Goal: Information Seeking & Learning: Learn about a topic

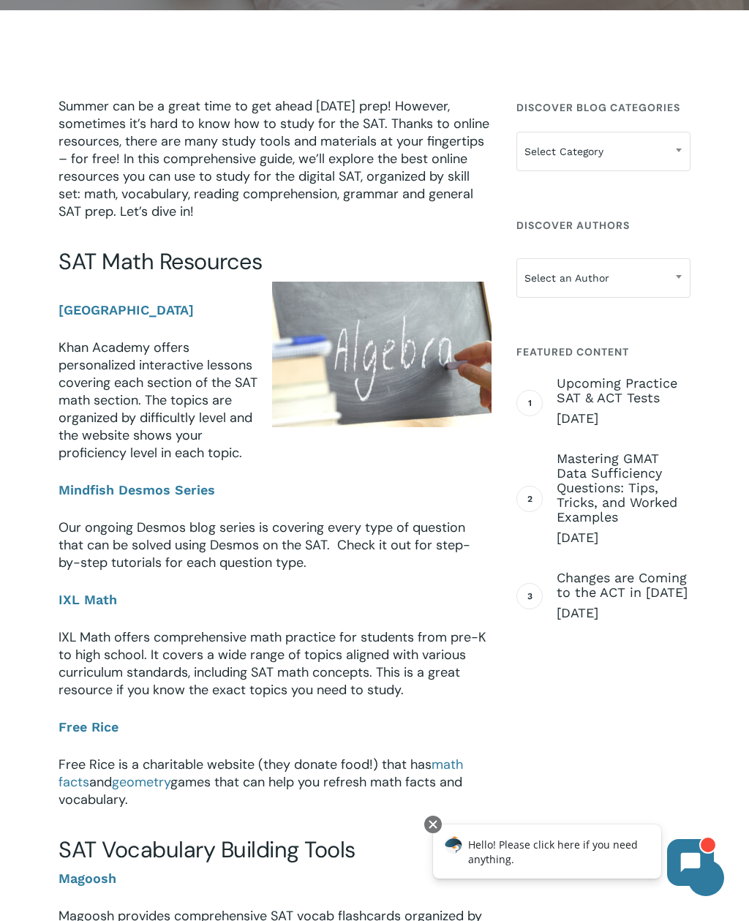
scroll to position [619, 0]
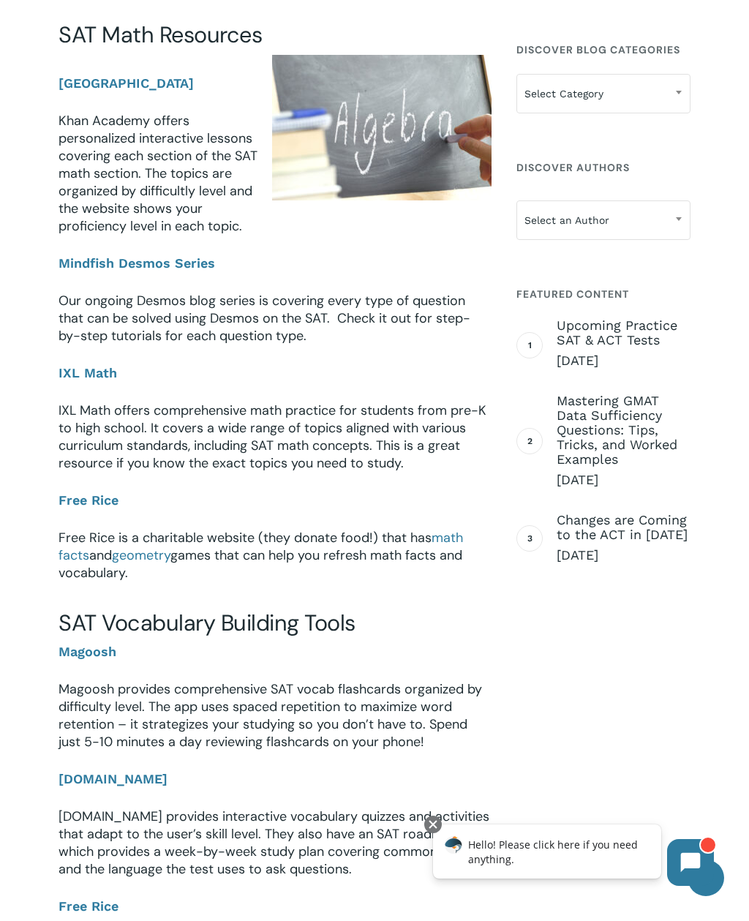
click at [80, 259] on b "Mindfish Desmos Series" at bounding box center [137, 262] width 157 height 15
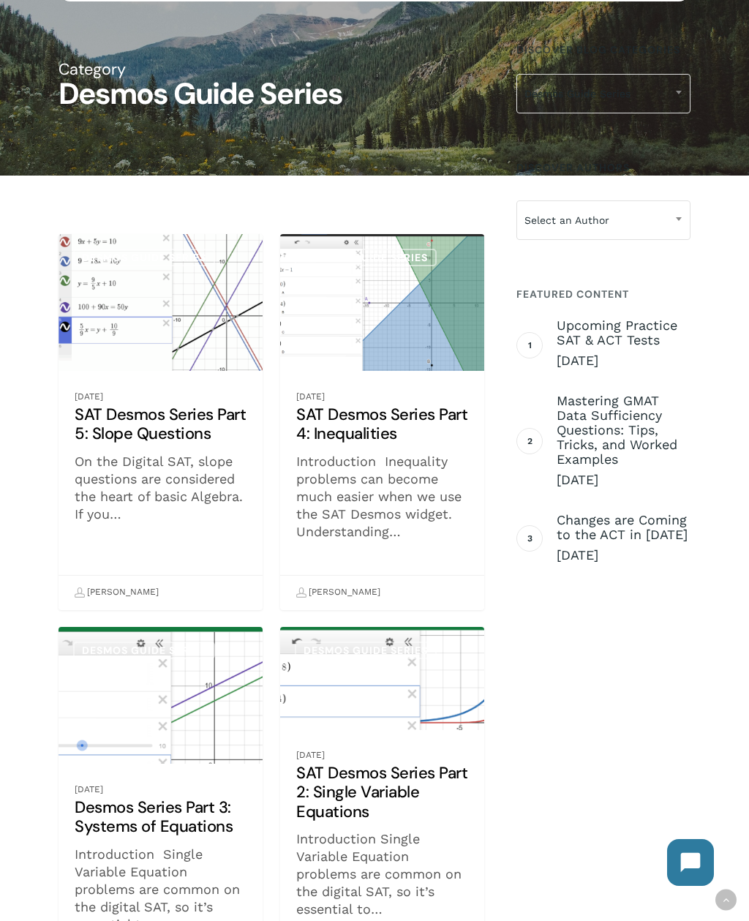
scroll to position [920, 0]
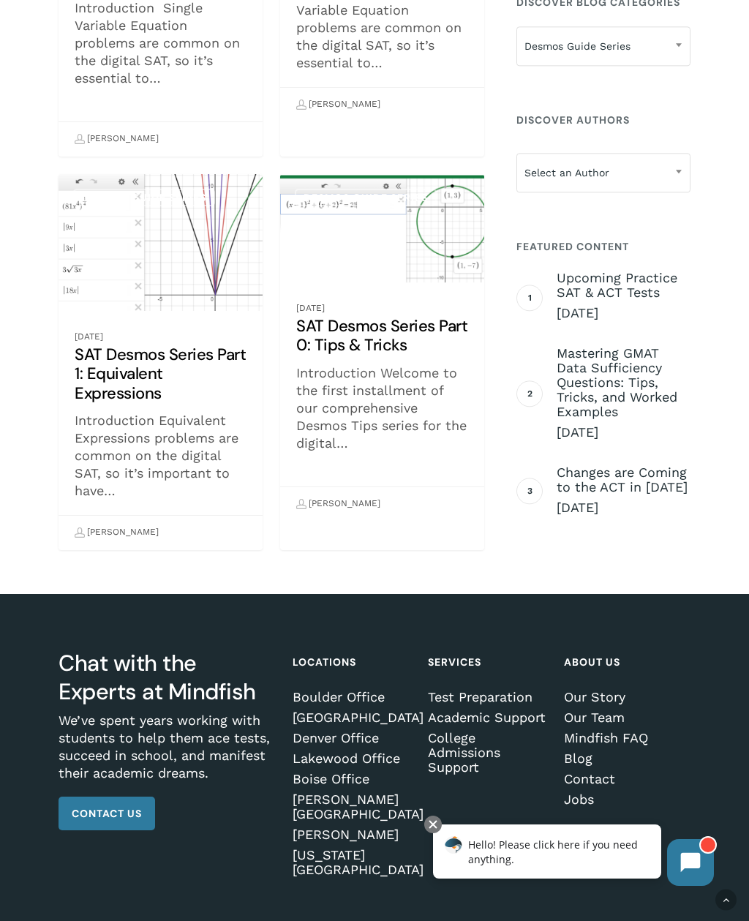
click at [412, 324] on link "SAT Desmos Series Part 0: Tips & Tricks" at bounding box center [382, 348] width 204 height 348
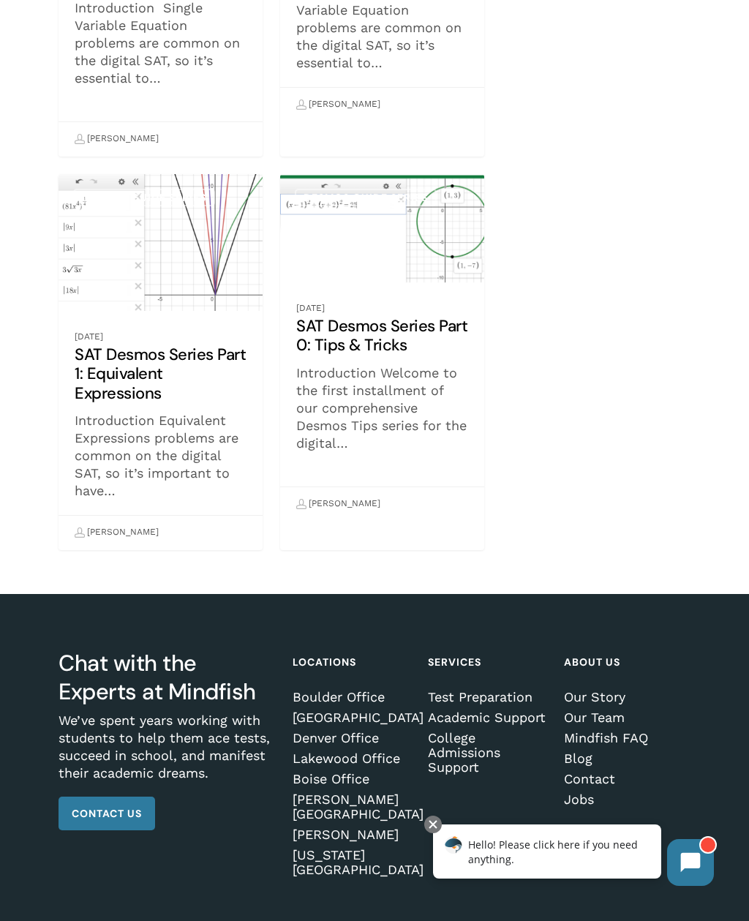
scroll to position [967, 0]
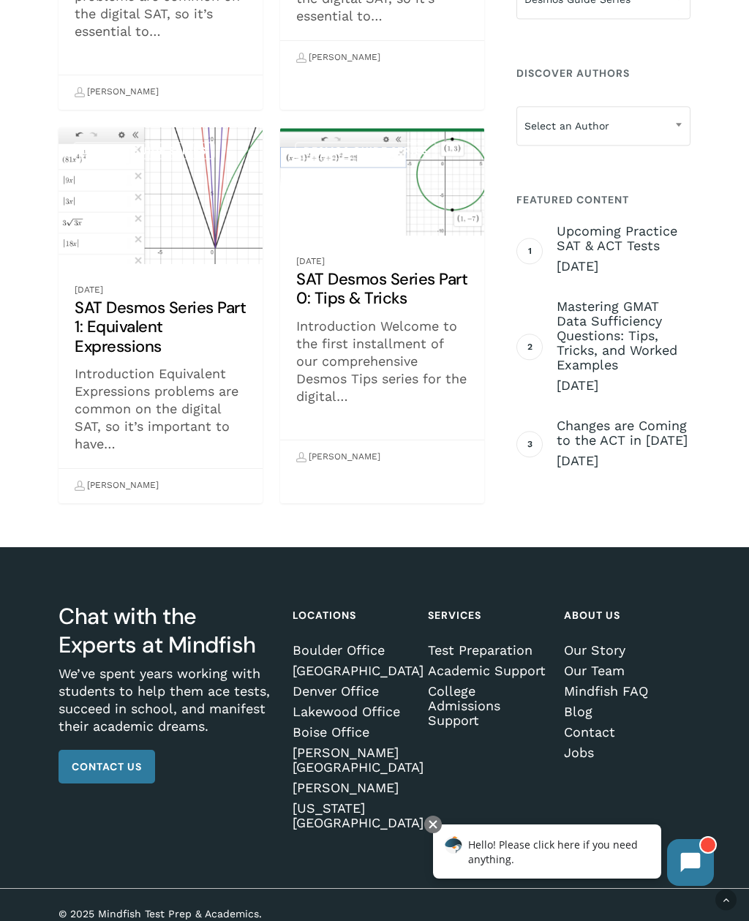
click at [112, 322] on link "SAT Desmos Series Part 1: Equivalent Expressions" at bounding box center [161, 315] width 204 height 376
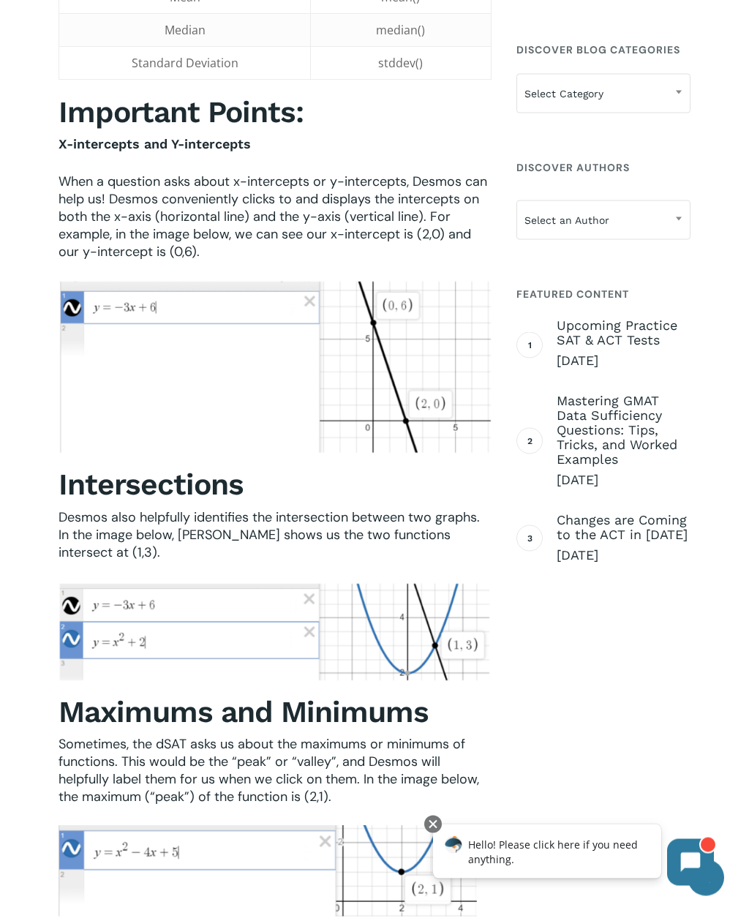
scroll to position [1259, 0]
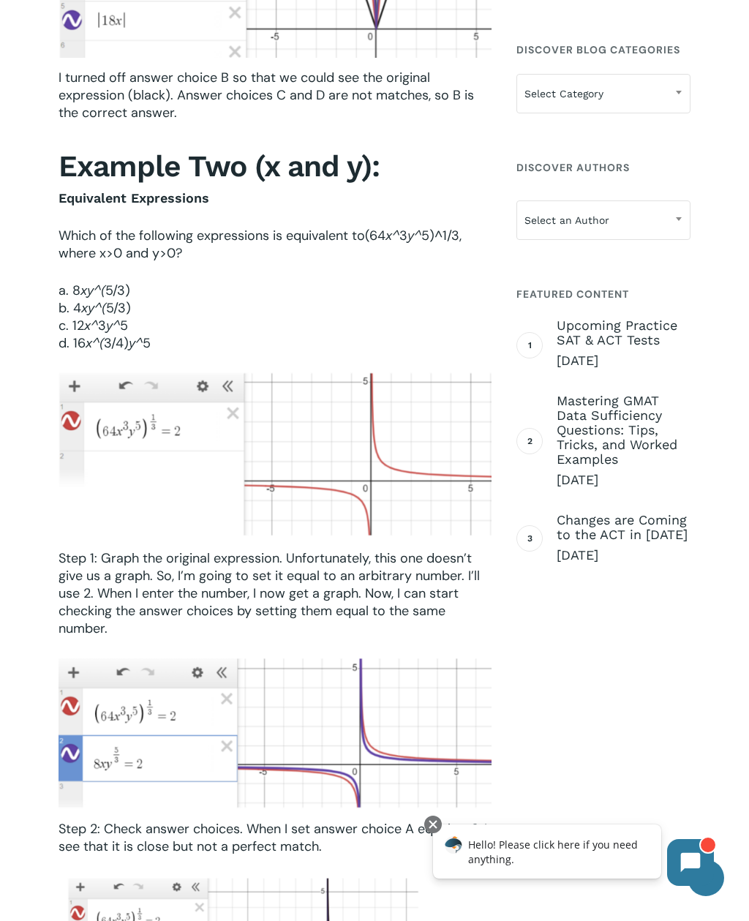
scroll to position [2155, 0]
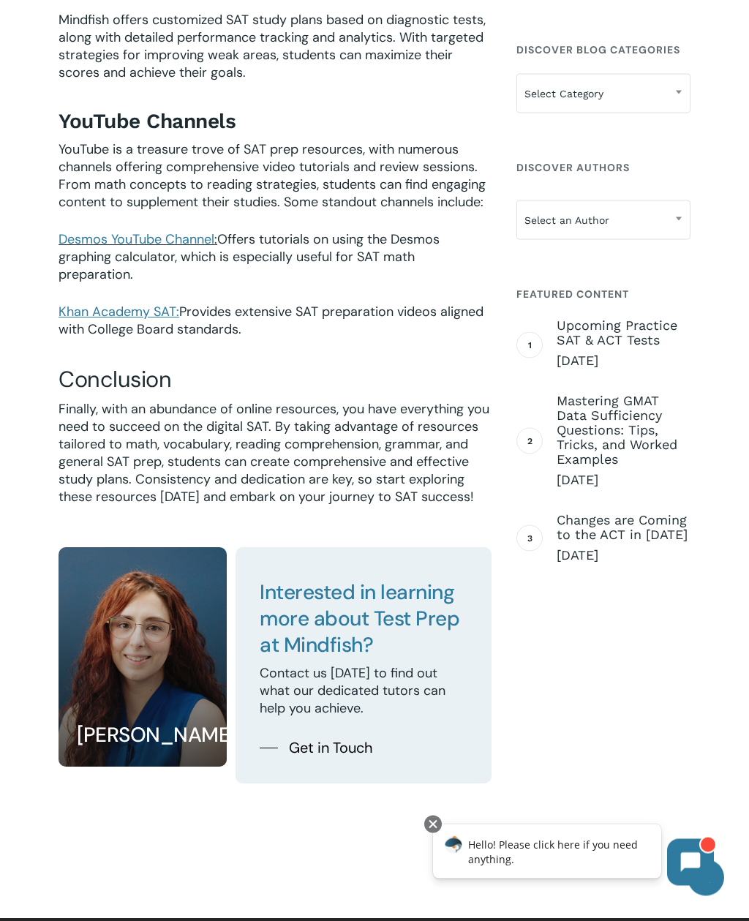
scroll to position [3163, 0]
click at [648, 330] on span "Upcoming Practice SAT & ACT Tests" at bounding box center [624, 332] width 134 height 29
